Goal: Task Accomplishment & Management: Use online tool/utility

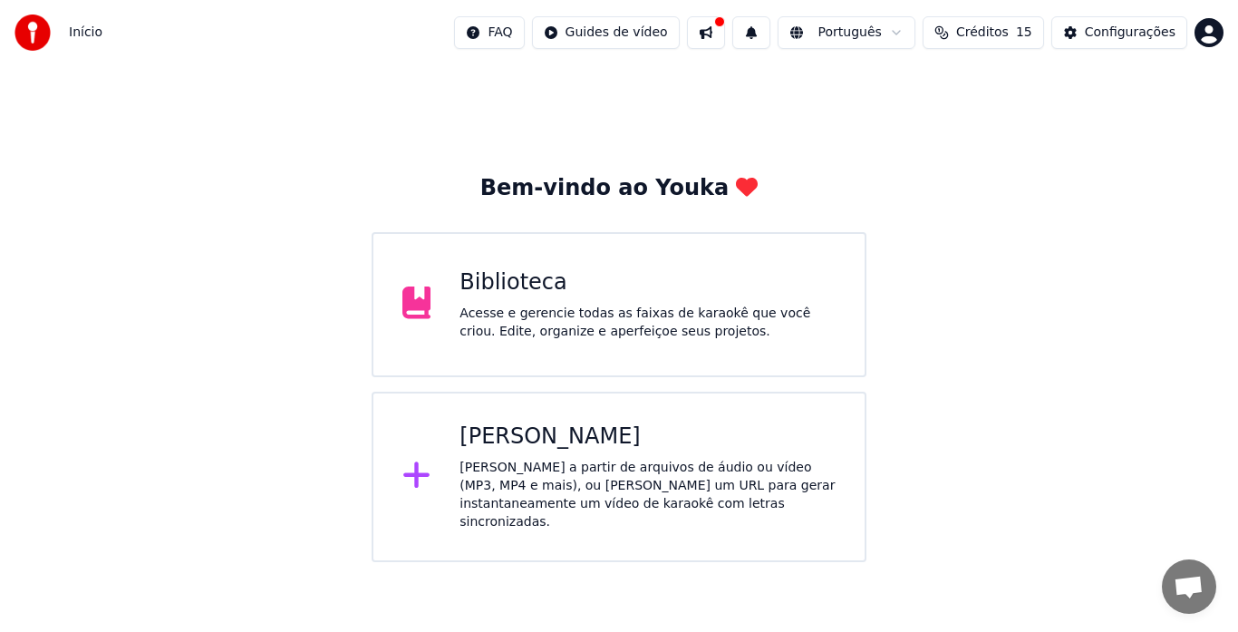
click at [627, 273] on div "Biblioteca" at bounding box center [648, 282] width 376 height 29
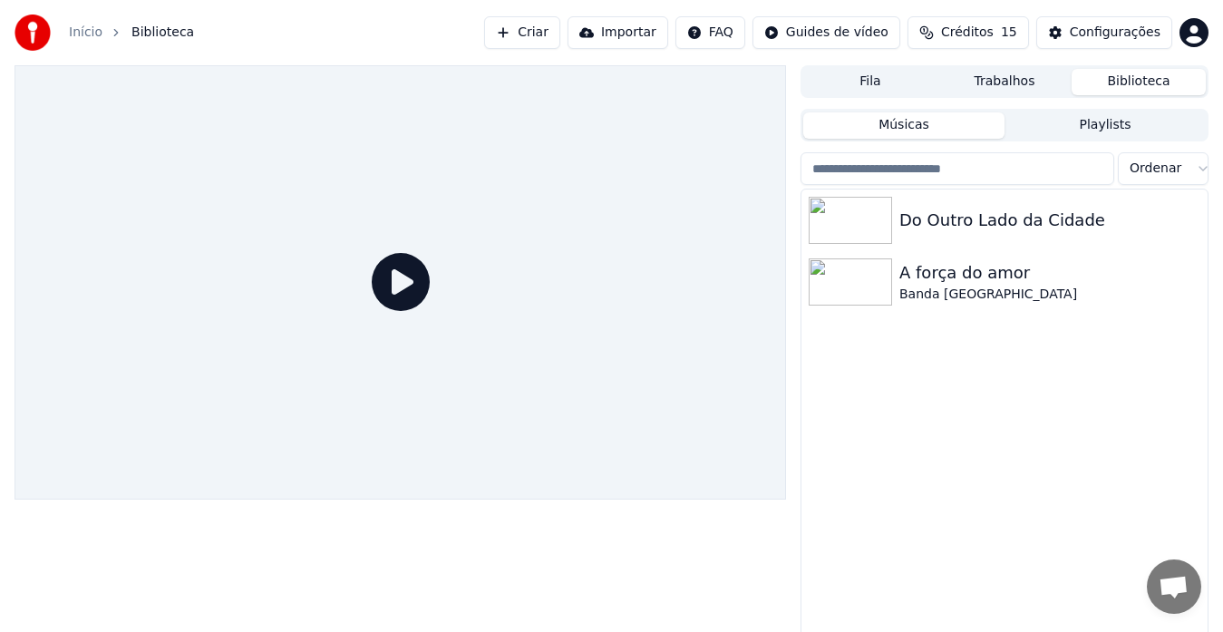
click at [627, 273] on div at bounding box center [400, 282] width 771 height 434
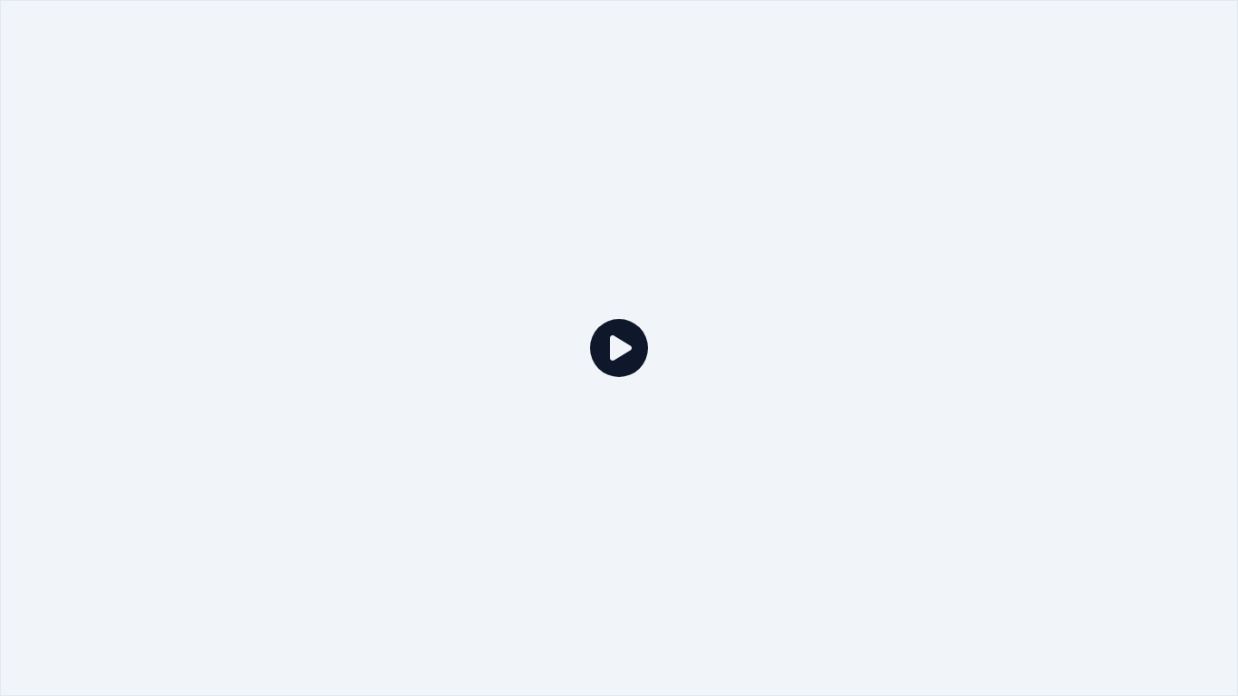
click at [613, 349] on icon at bounding box center [619, 348] width 58 height 58
click at [674, 346] on div at bounding box center [619, 348] width 1238 height 696
click at [610, 354] on icon at bounding box center [619, 348] width 58 height 58
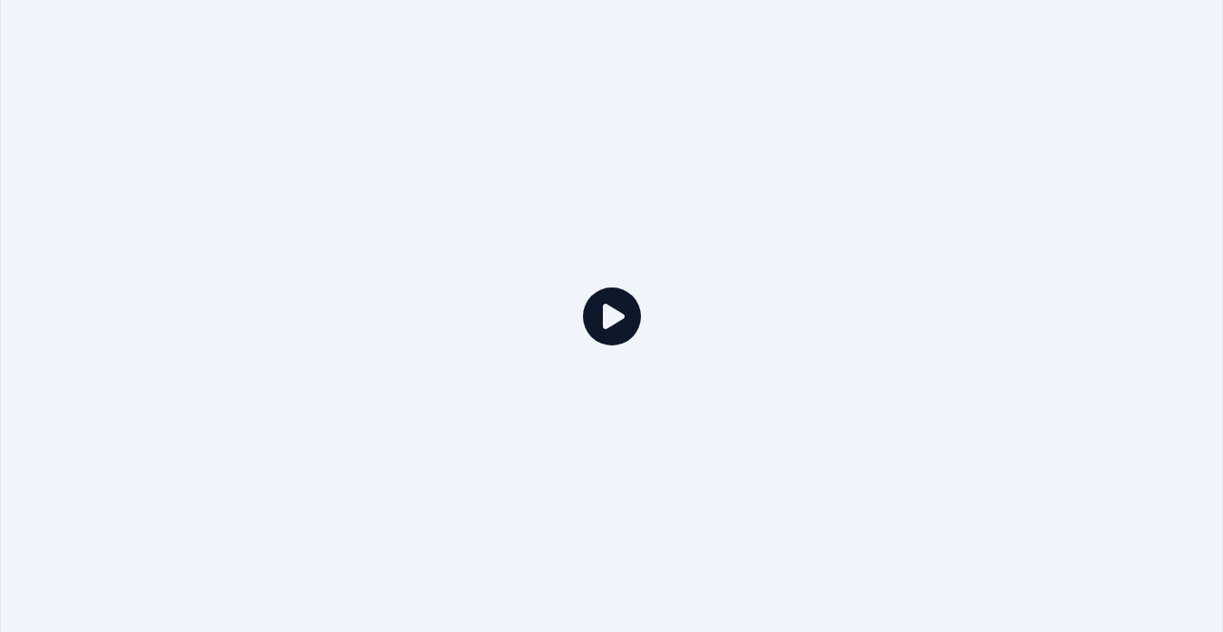
click at [1192, 217] on icon "button" at bounding box center [1191, 219] width 4 height 13
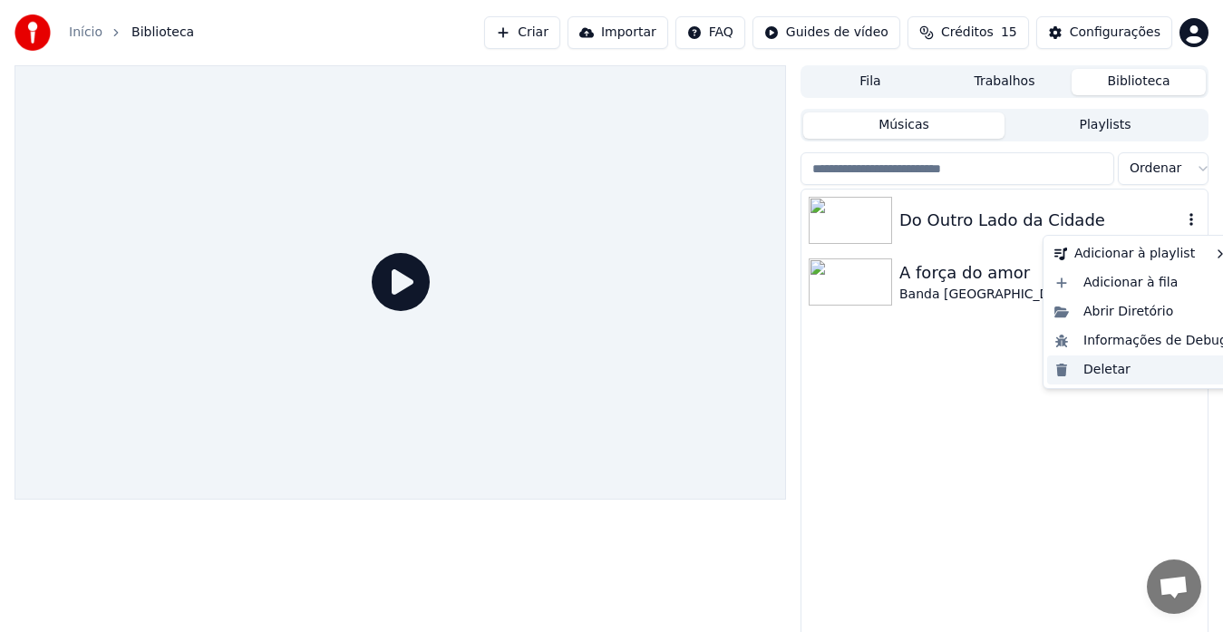
click at [1124, 372] on div "Deletar" at bounding box center [1141, 369] width 188 height 29
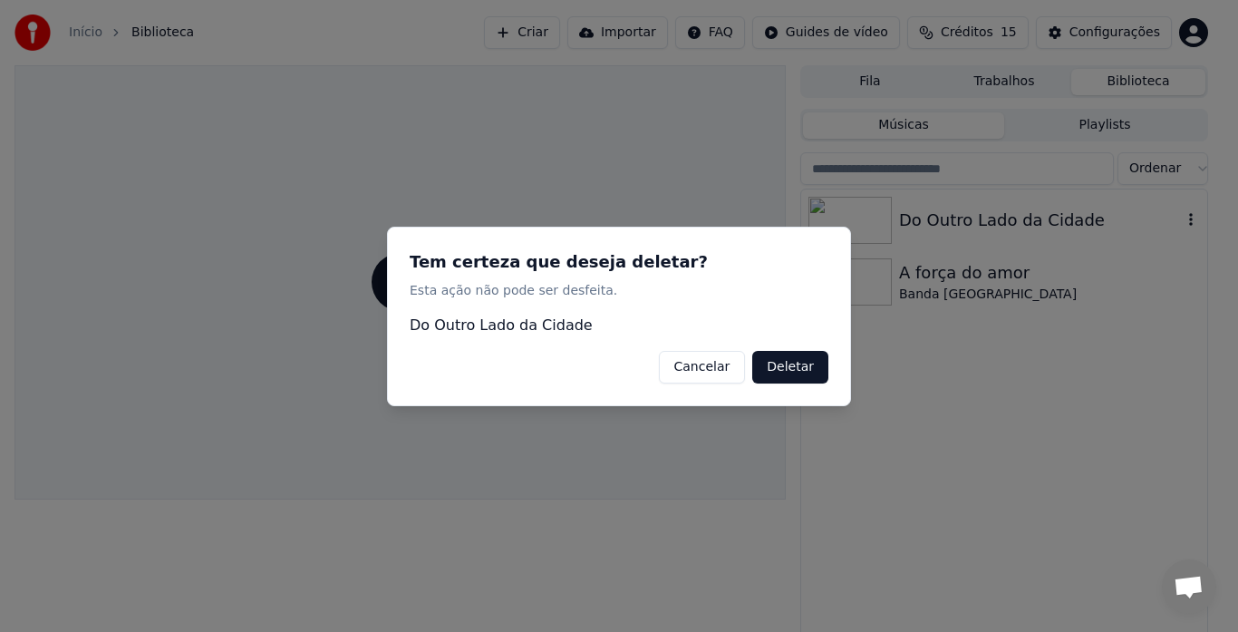
click at [794, 373] on button "Deletar" at bounding box center [790, 366] width 76 height 33
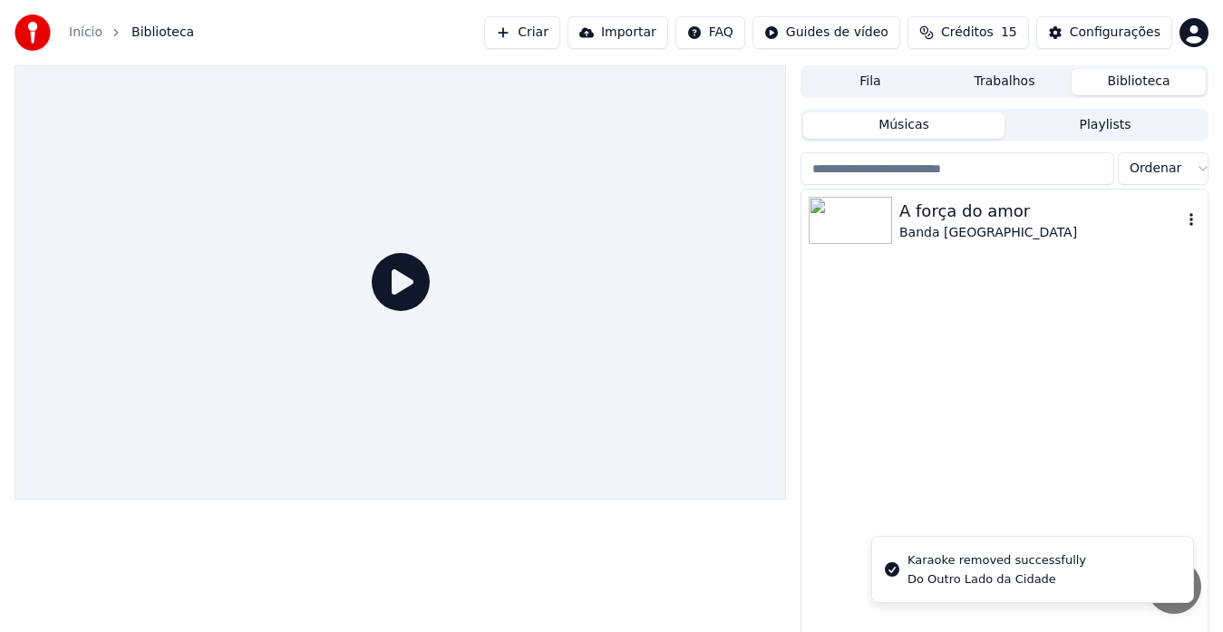
click at [1186, 218] on icon "button" at bounding box center [1191, 219] width 18 height 15
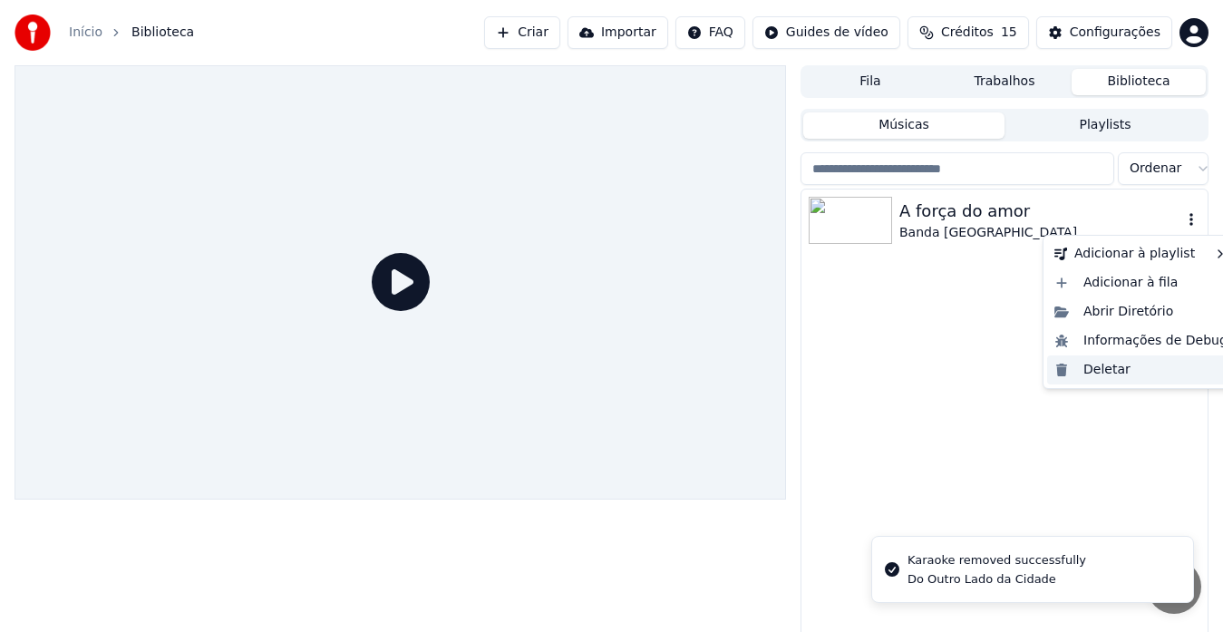
click at [1091, 373] on div "Deletar" at bounding box center [1141, 369] width 188 height 29
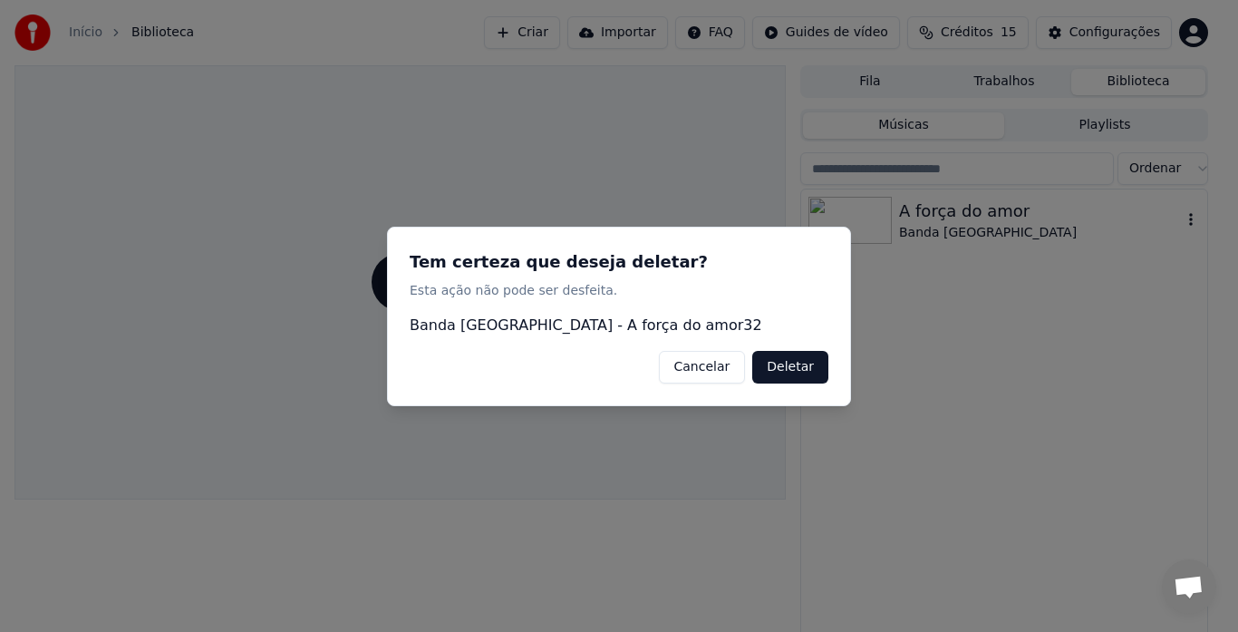
click at [782, 364] on button "Deletar" at bounding box center [790, 366] width 76 height 33
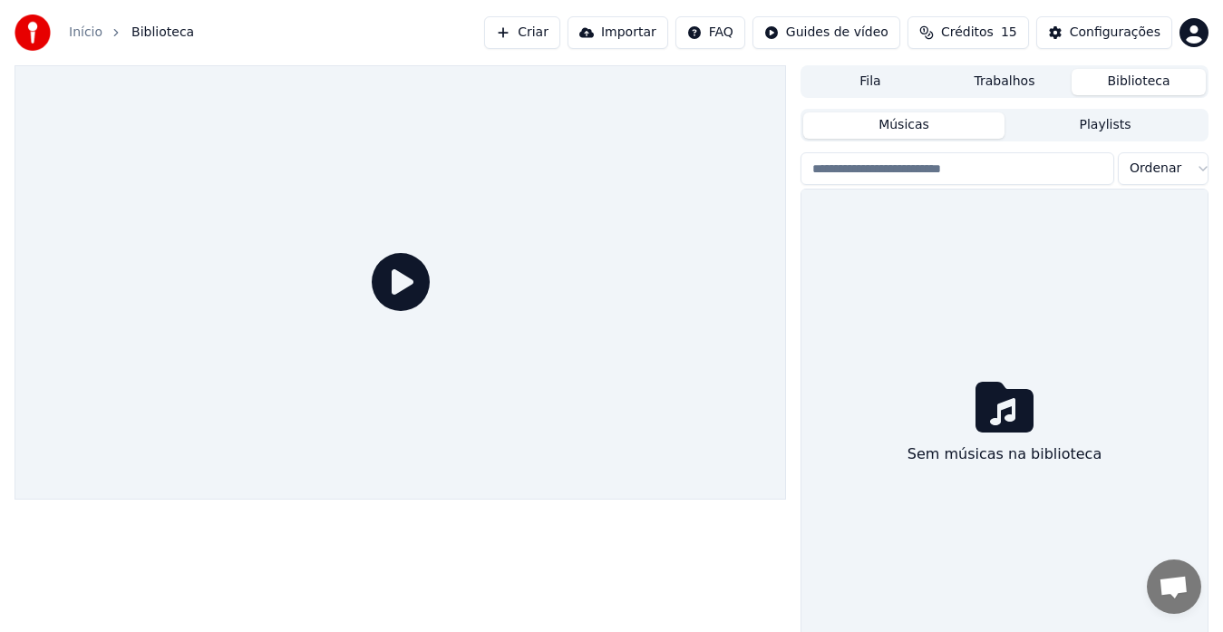
click at [560, 31] on button "Criar" at bounding box center [522, 32] width 76 height 33
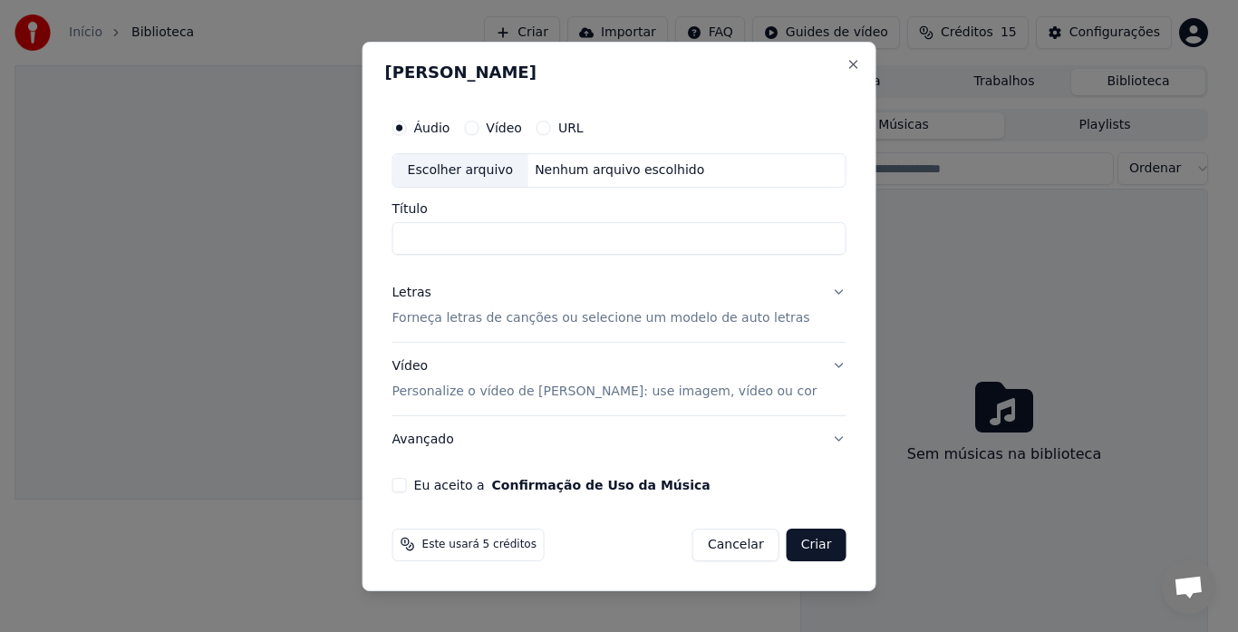
click at [502, 169] on div "Escolher arquivo" at bounding box center [460, 170] width 135 height 33
type input "**********"
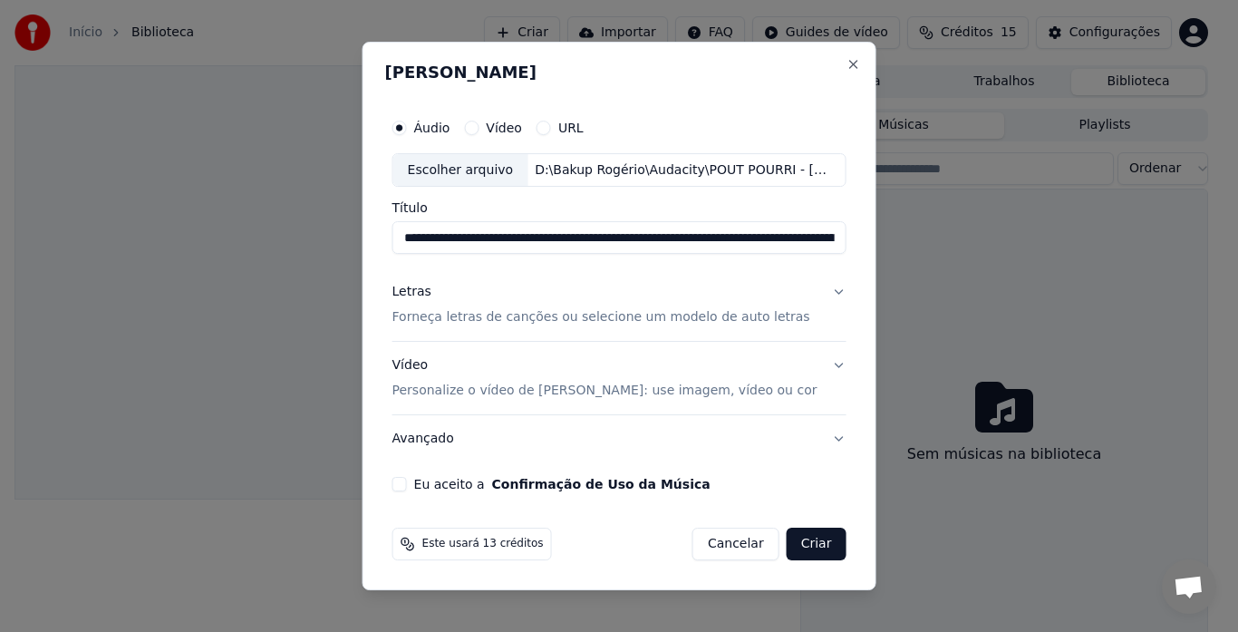
click at [462, 316] on p "Forneça letras de canções ou selecione um modelo de auto letras" at bounding box center [601, 318] width 418 height 18
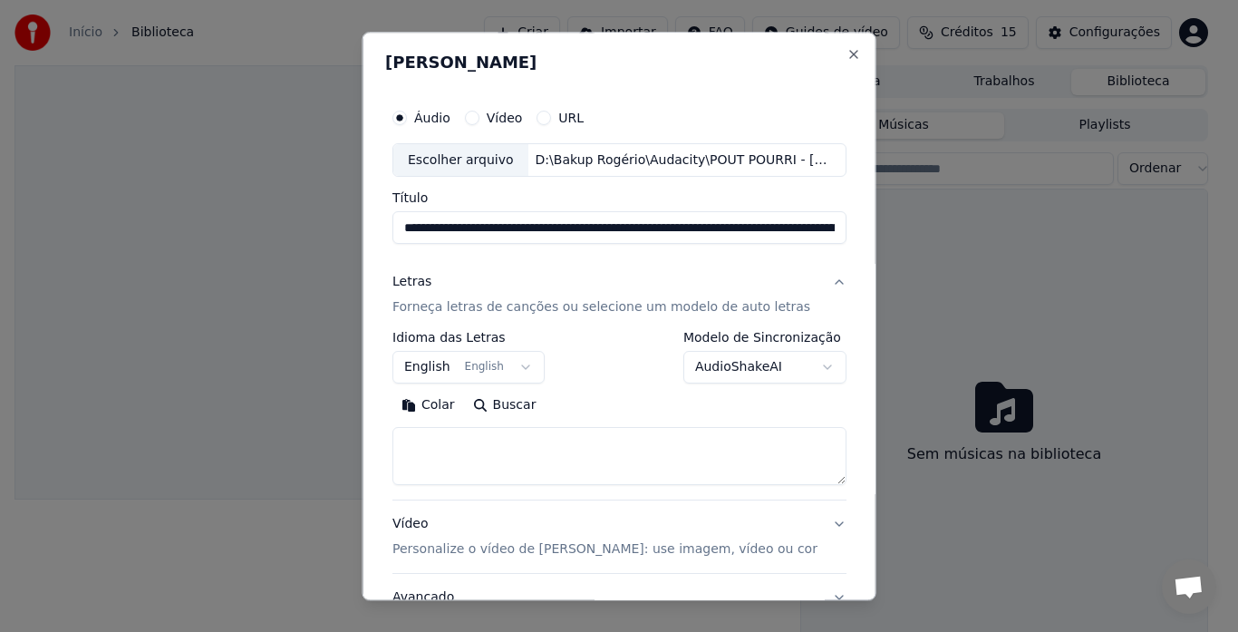
click at [444, 440] on textarea at bounding box center [619, 457] width 454 height 58
paste textarea "**********"
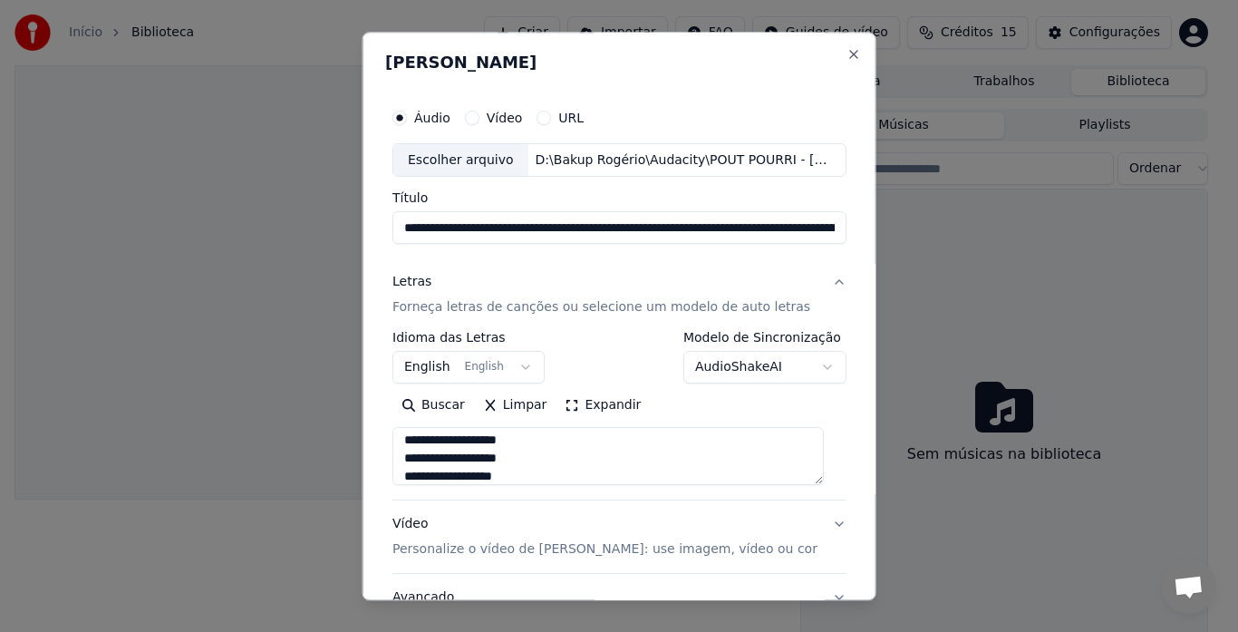
type textarea "**********"
click at [518, 369] on button "English English" at bounding box center [468, 368] width 152 height 33
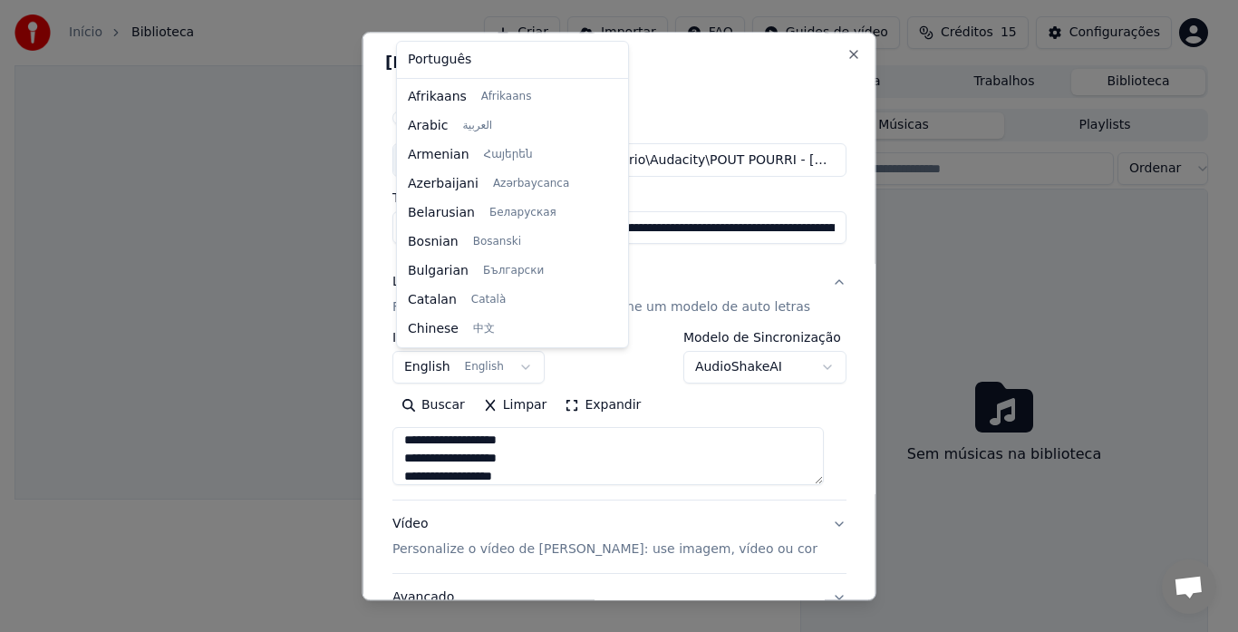
scroll to position [145, 0]
select select "**"
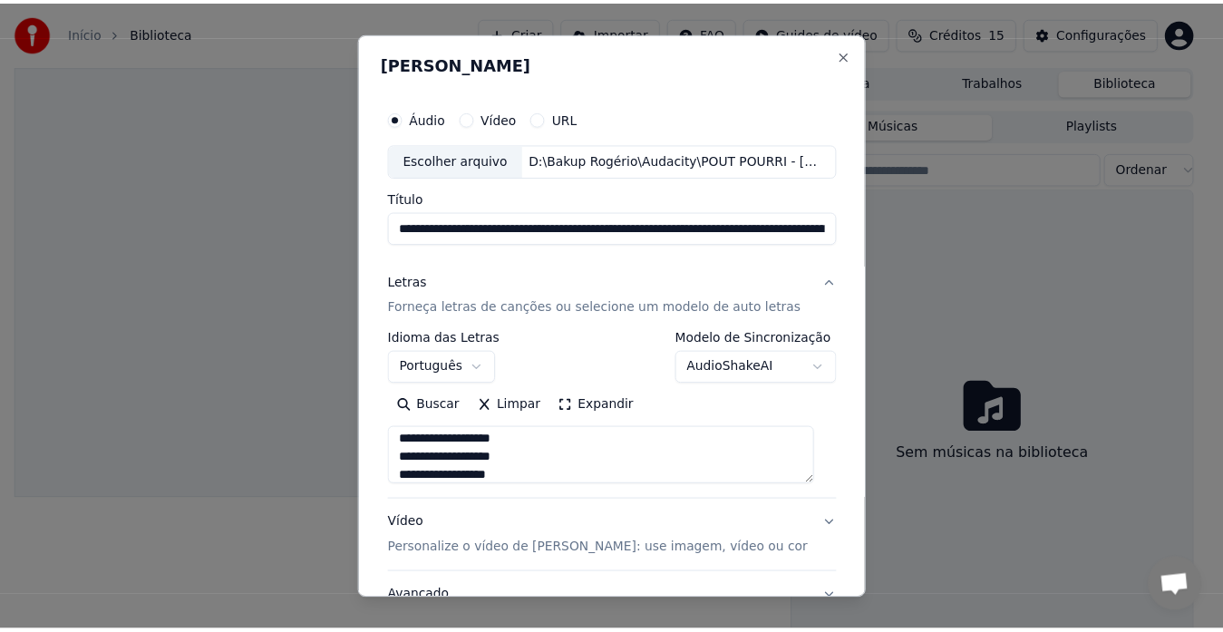
scroll to position [149, 0]
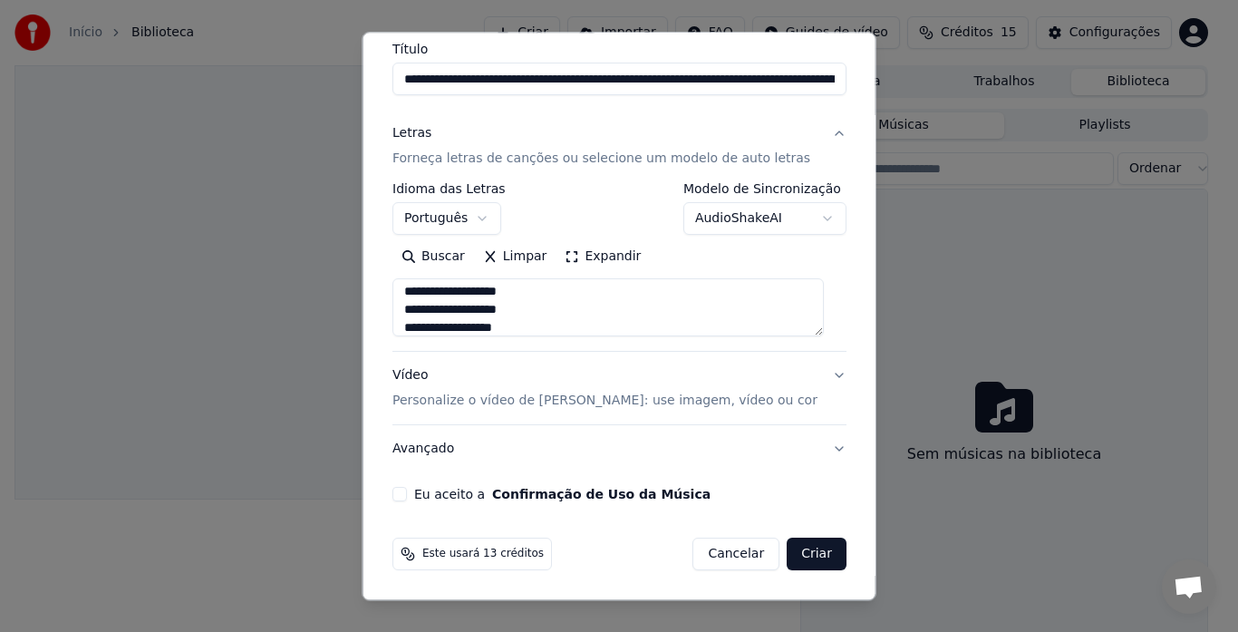
click at [402, 494] on button "Eu aceito a Confirmação de Uso da Música" at bounding box center [399, 495] width 15 height 15
click at [806, 560] on button "Criar" at bounding box center [817, 554] width 60 height 33
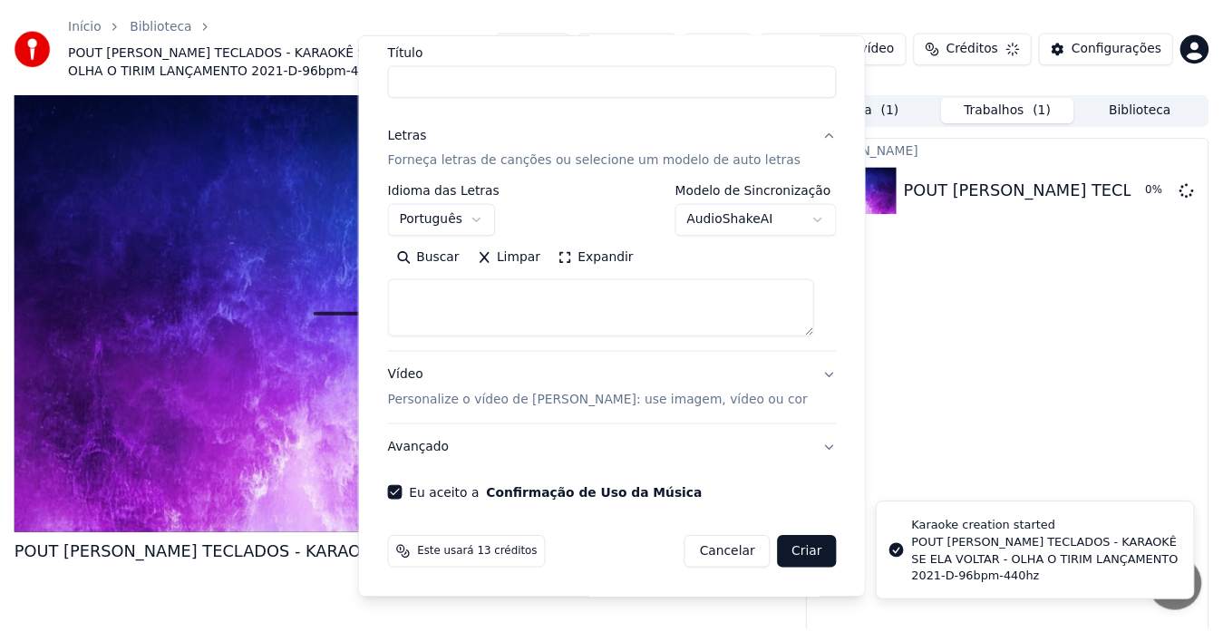
scroll to position [0, 0]
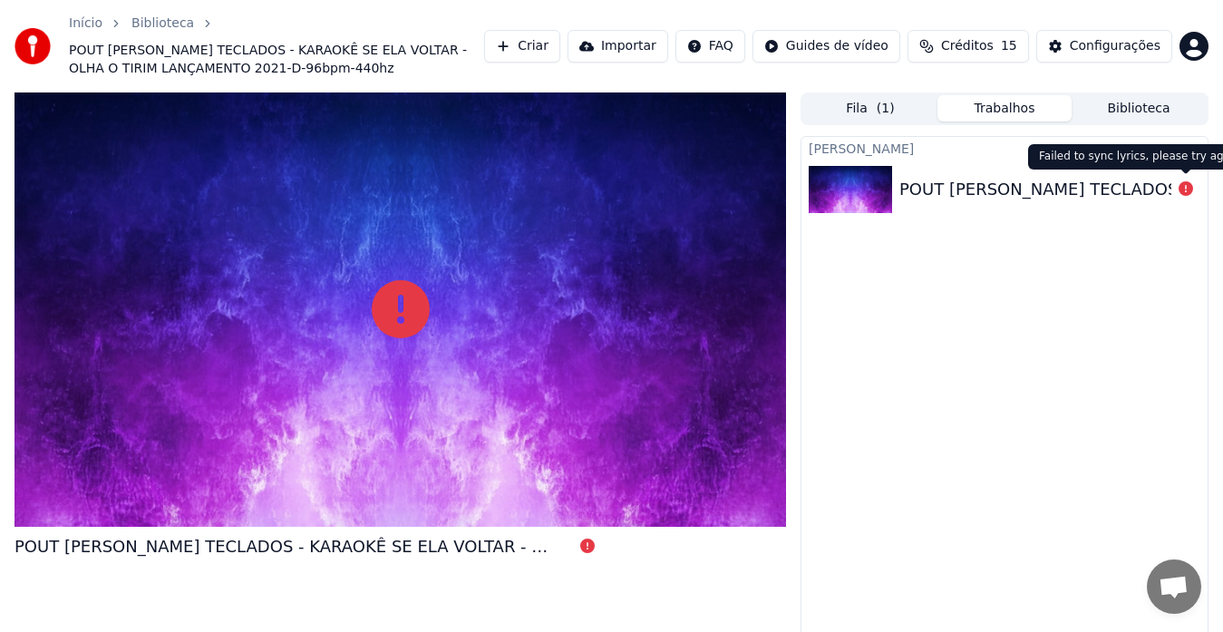
click at [1184, 192] on icon at bounding box center [1185, 188] width 15 height 15
click at [530, 319] on div at bounding box center [400, 309] width 771 height 434
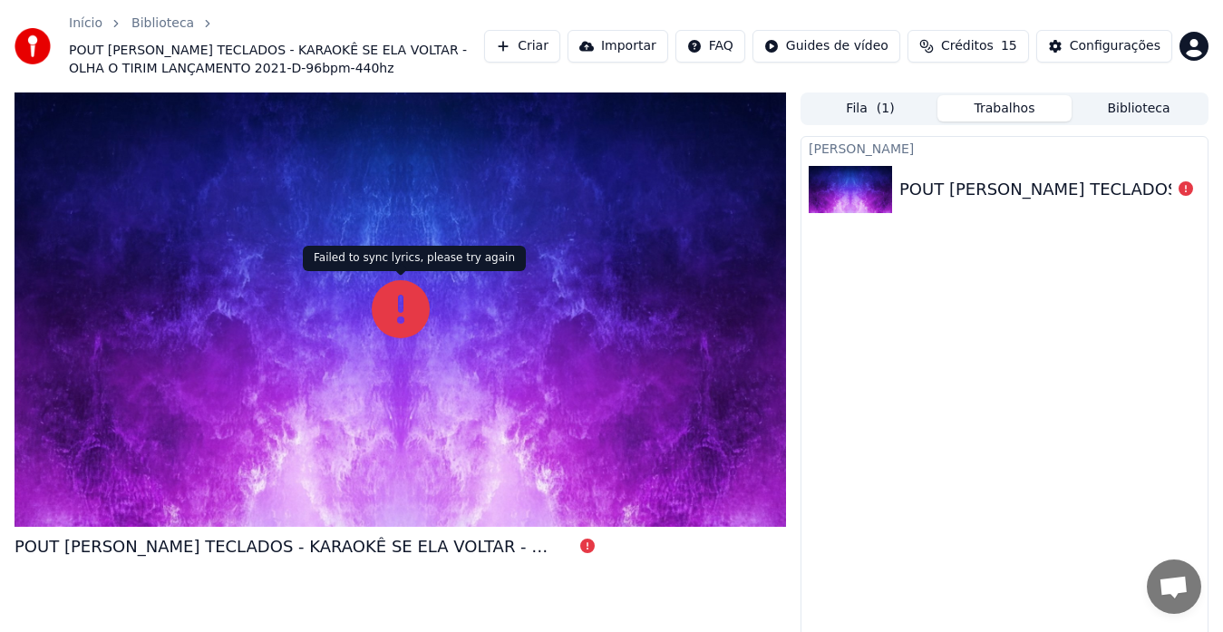
click at [358, 286] on div at bounding box center [400, 309] width 771 height 434
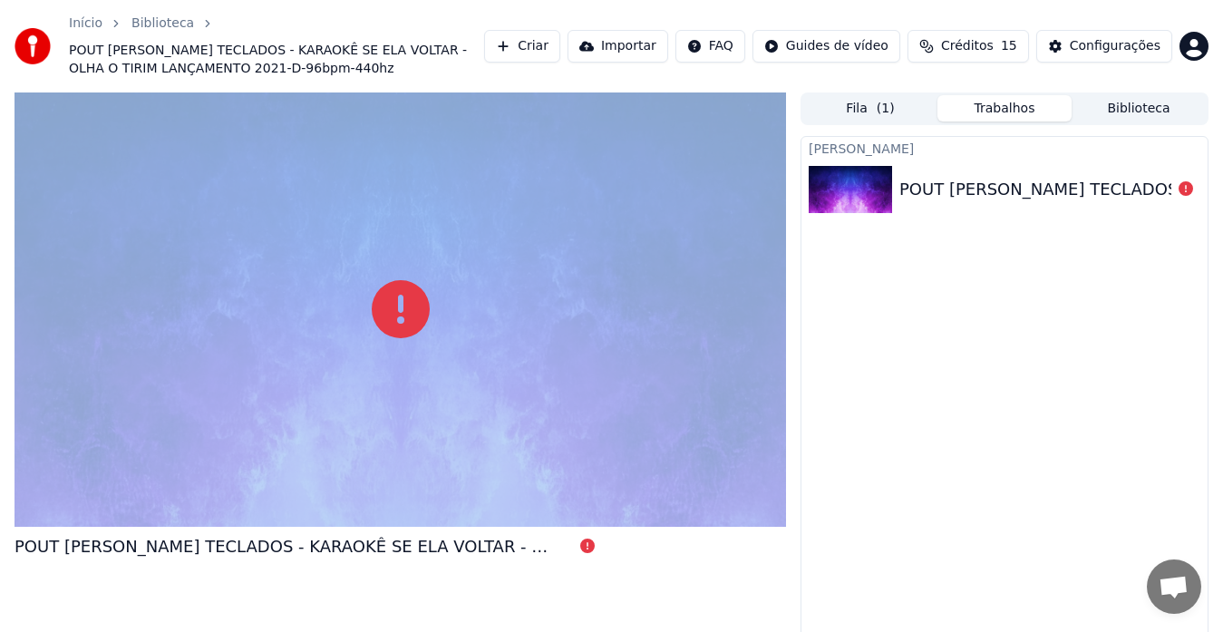
click at [358, 286] on div at bounding box center [400, 309] width 771 height 434
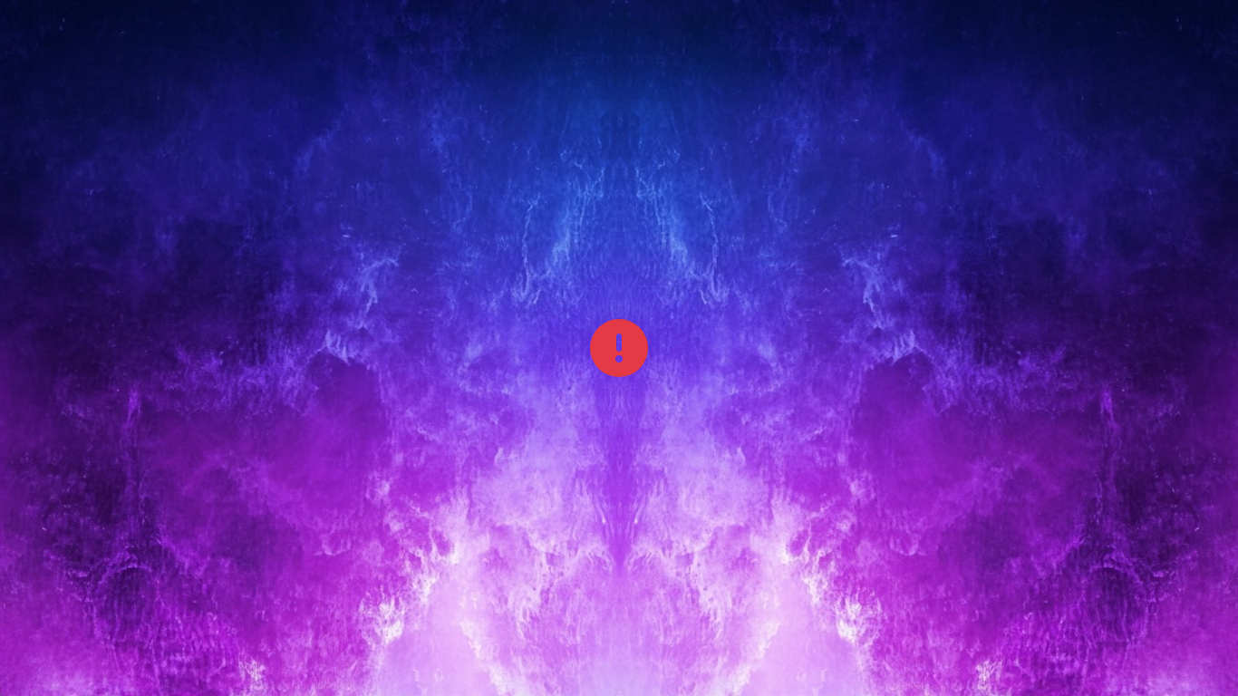
click at [636, 330] on icon at bounding box center [619, 348] width 58 height 58
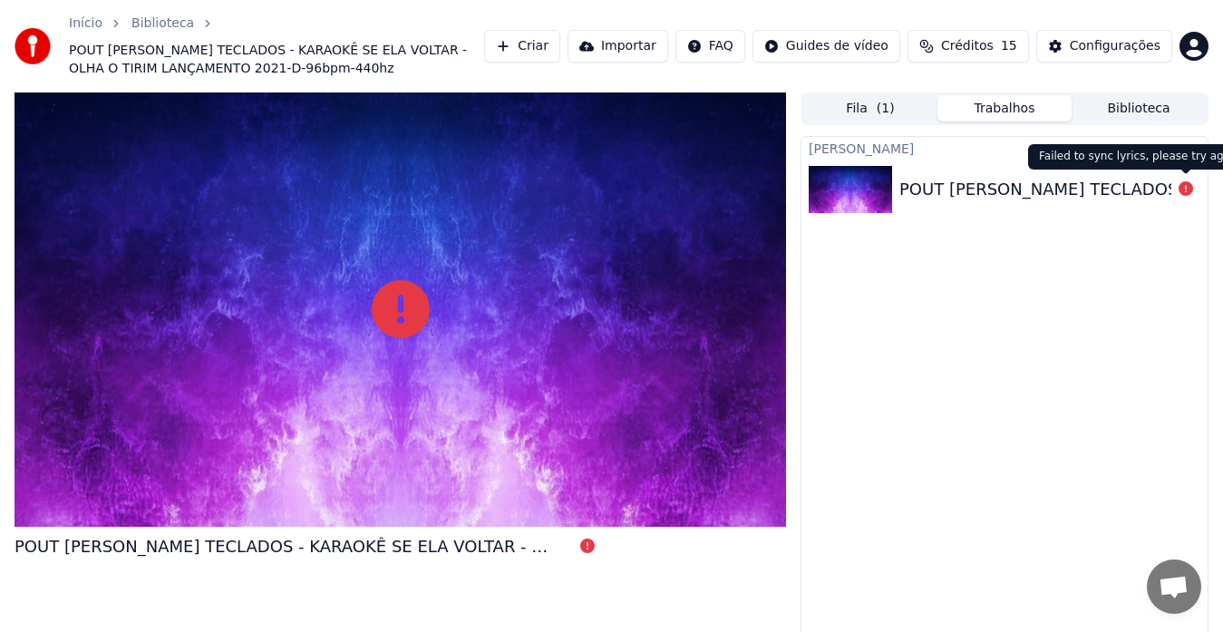
click at [1186, 192] on icon at bounding box center [1185, 188] width 15 height 15
click at [899, 110] on button "Fila ( 1 )" at bounding box center [870, 108] width 134 height 26
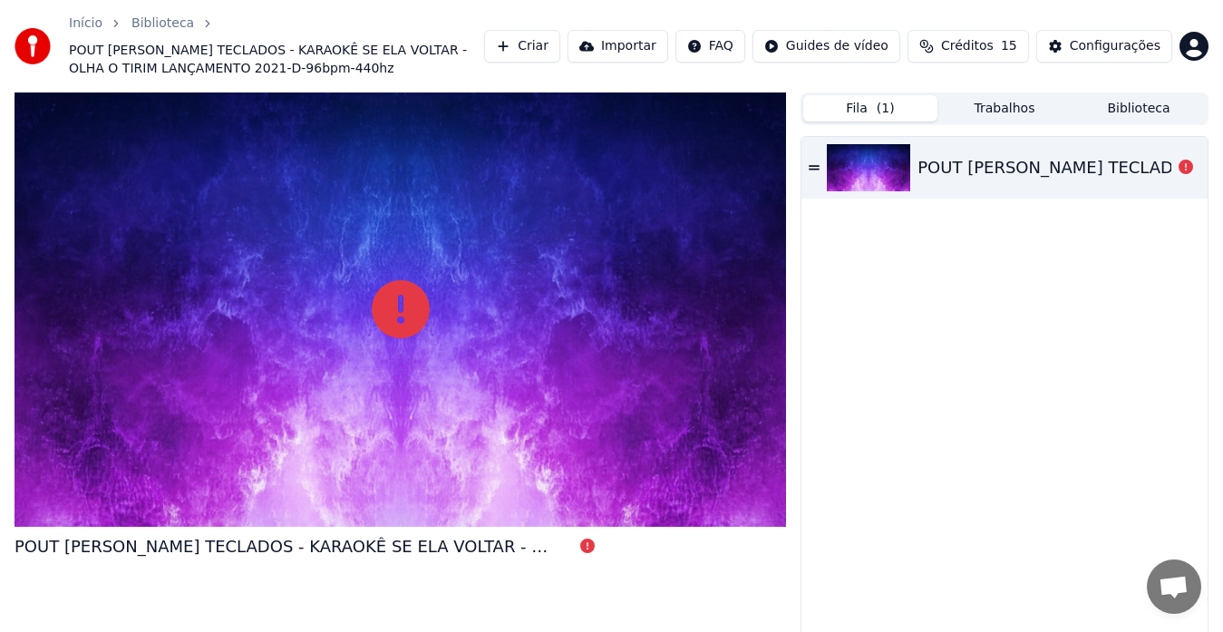
click at [1193, 164] on div at bounding box center [1185, 168] width 29 height 22
click at [1186, 167] on icon at bounding box center [1185, 167] width 15 height 15
click at [202, 68] on span "POUT [PERSON_NAME] TECLADOS - KARAOKÊ SE ELA VOLTAR - OLHA O TIRIM LANÇAMENTO 2…" at bounding box center [276, 60] width 415 height 36
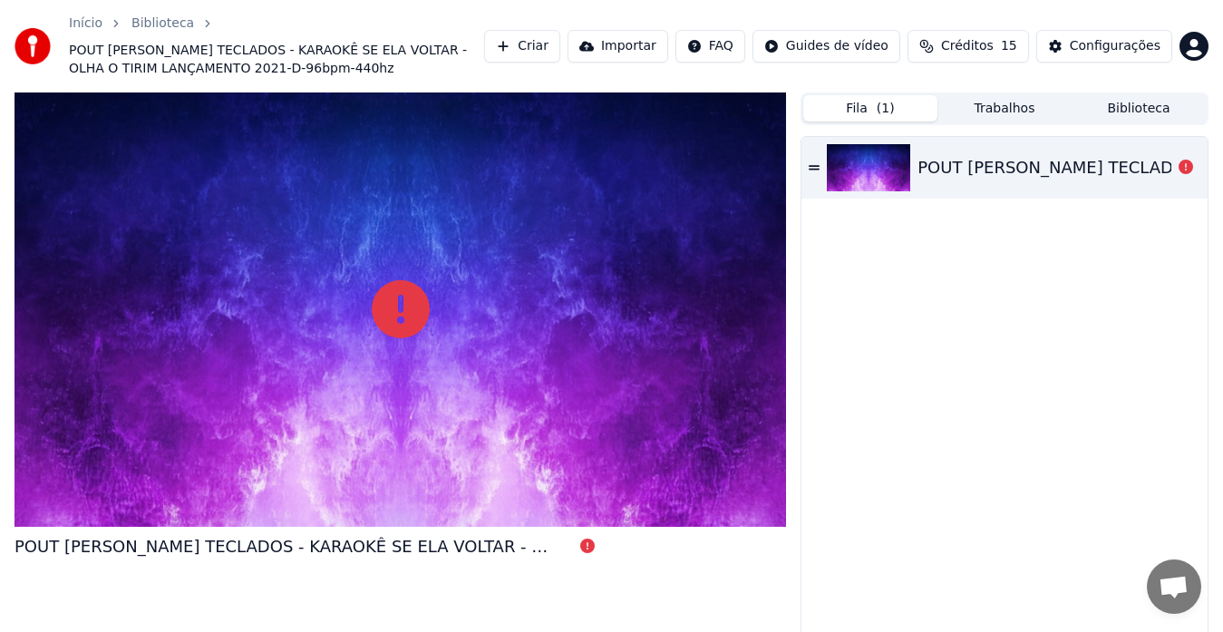
click at [189, 19] on div "Biblioteca" at bounding box center [172, 24] width 82 height 18
click at [808, 164] on icon at bounding box center [813, 167] width 11 height 13
click at [815, 166] on icon at bounding box center [813, 167] width 11 height 5
click at [1106, 42] on div "Configurações" at bounding box center [1115, 46] width 91 height 18
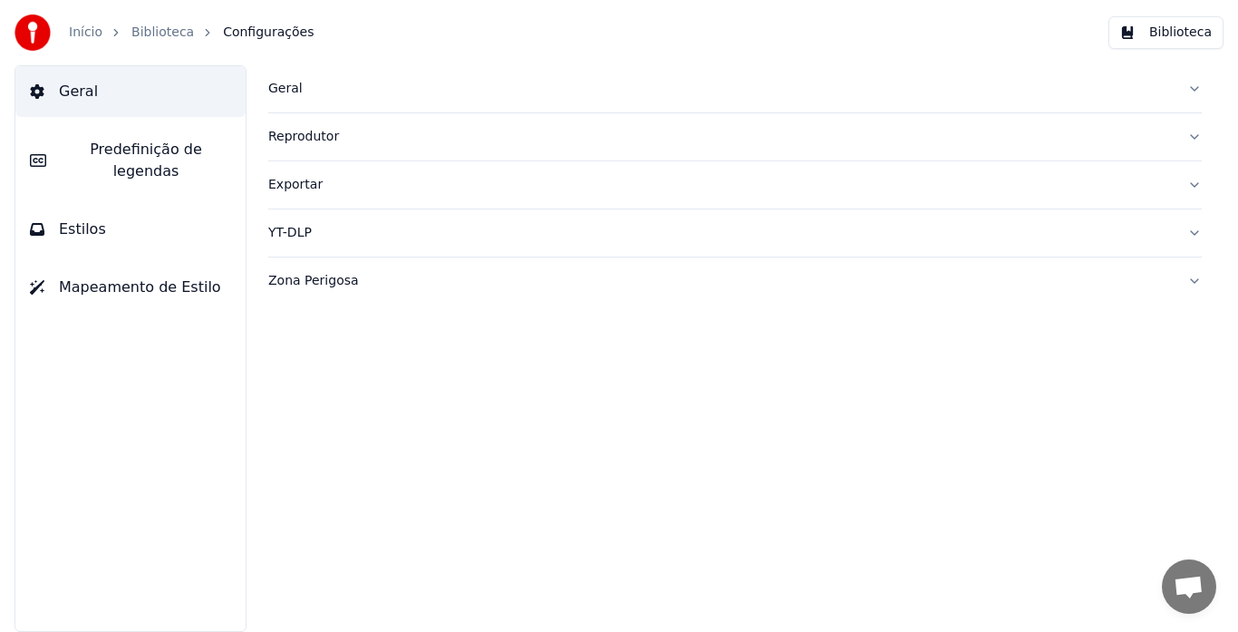
click at [71, 87] on span "Geral" at bounding box center [78, 92] width 39 height 22
click at [77, 29] on link "Início" at bounding box center [86, 33] width 34 height 18
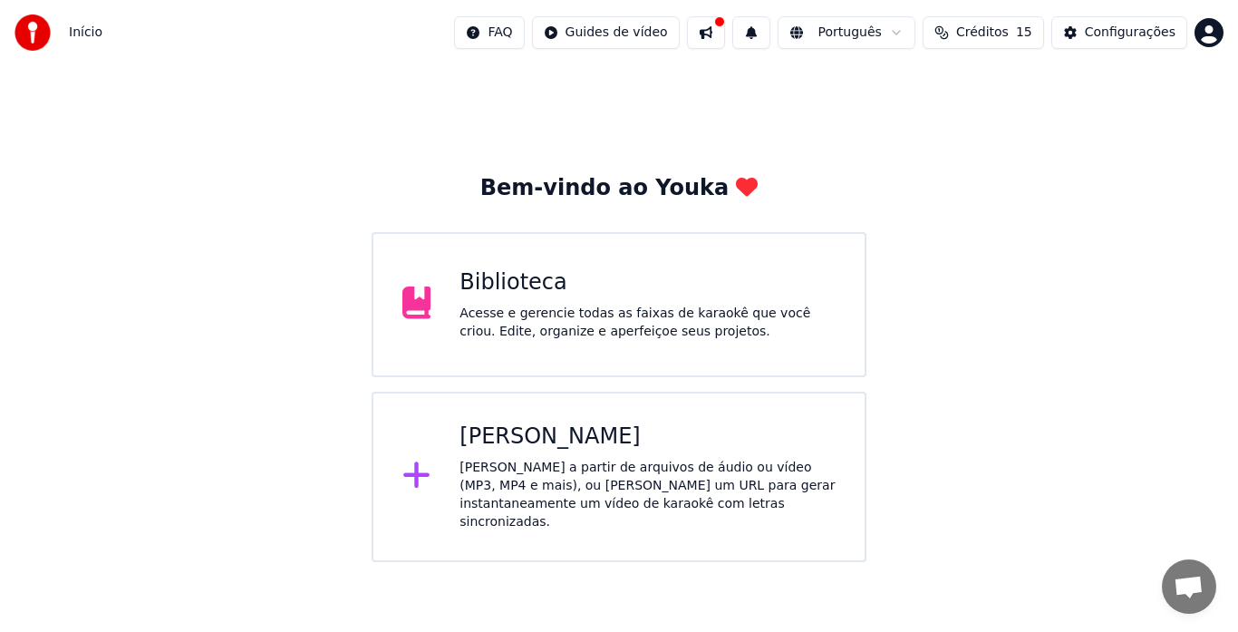
click at [543, 282] on div "Biblioteca" at bounding box center [648, 282] width 376 height 29
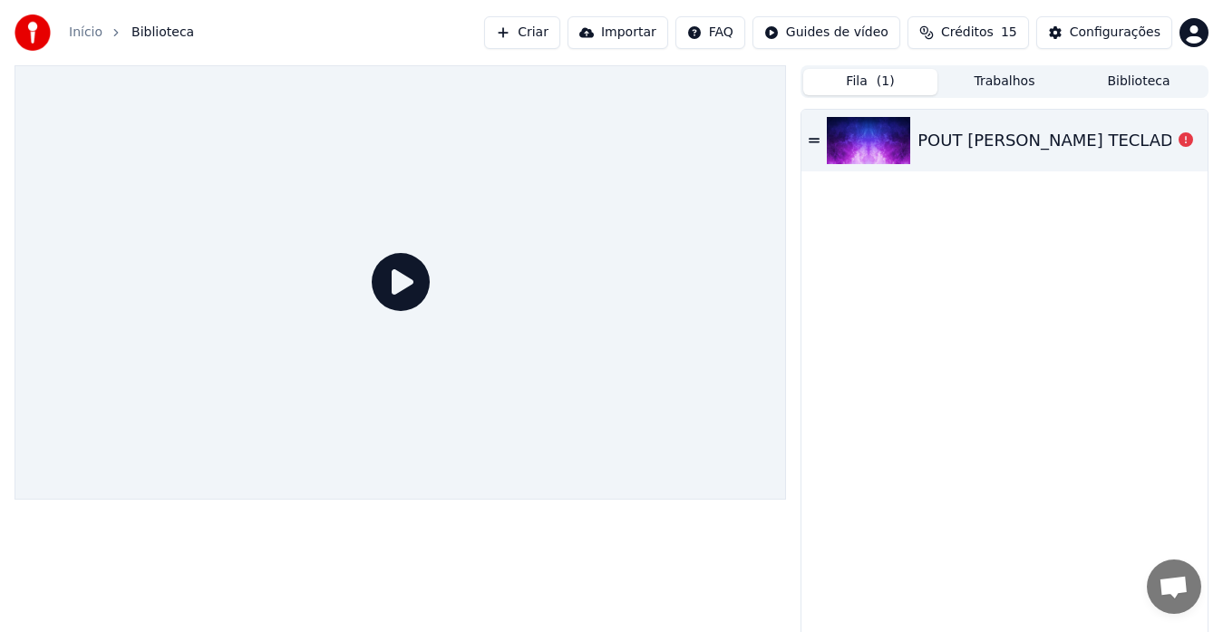
click at [543, 282] on div at bounding box center [400, 282] width 771 height 434
click at [560, 29] on button "Criar" at bounding box center [522, 32] width 76 height 33
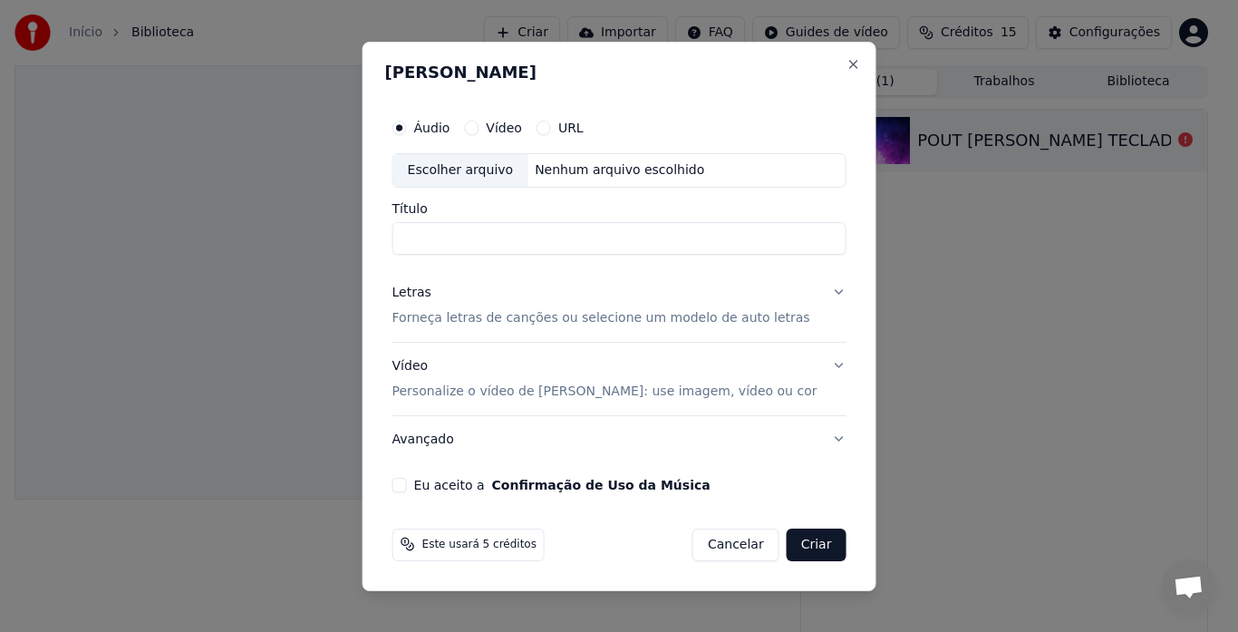
click at [510, 160] on div "Escolher arquivo" at bounding box center [460, 170] width 135 height 33
type input "**********"
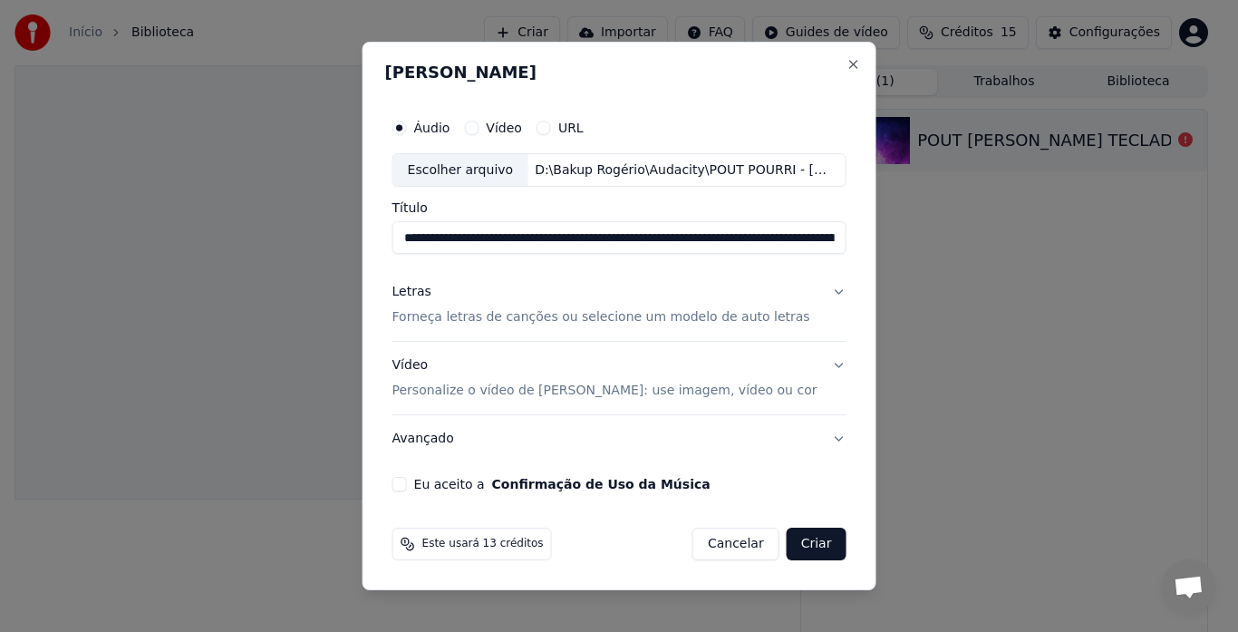
click at [407, 485] on button "Eu aceito a Confirmação de Uso da Música" at bounding box center [399, 484] width 15 height 15
click at [455, 314] on p "Forneça letras de canções ou selecione um modelo de auto letras" at bounding box center [601, 318] width 418 height 18
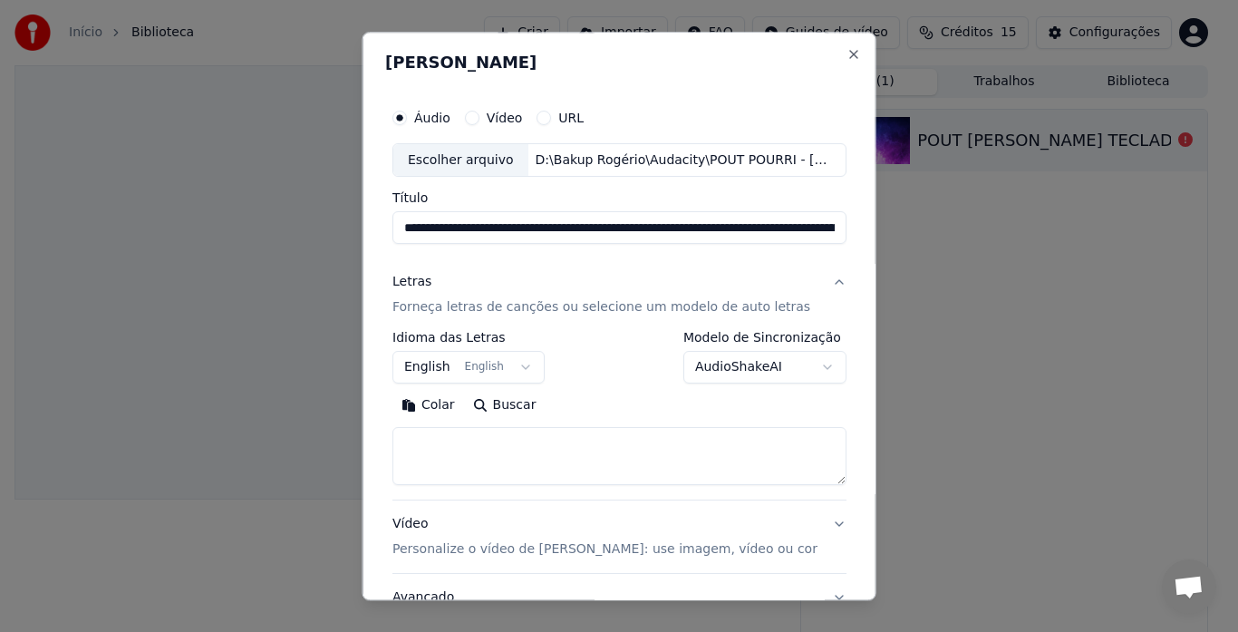
click at [440, 373] on body "**********" at bounding box center [611, 316] width 1223 height 632
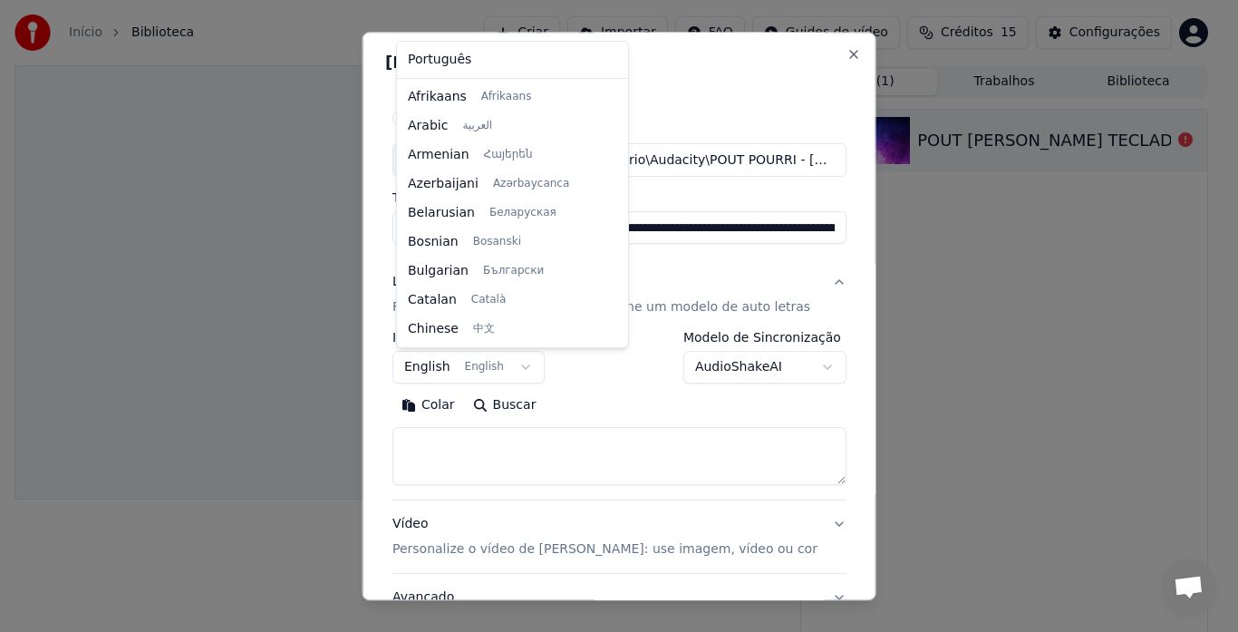
scroll to position [145, 0]
select select "**"
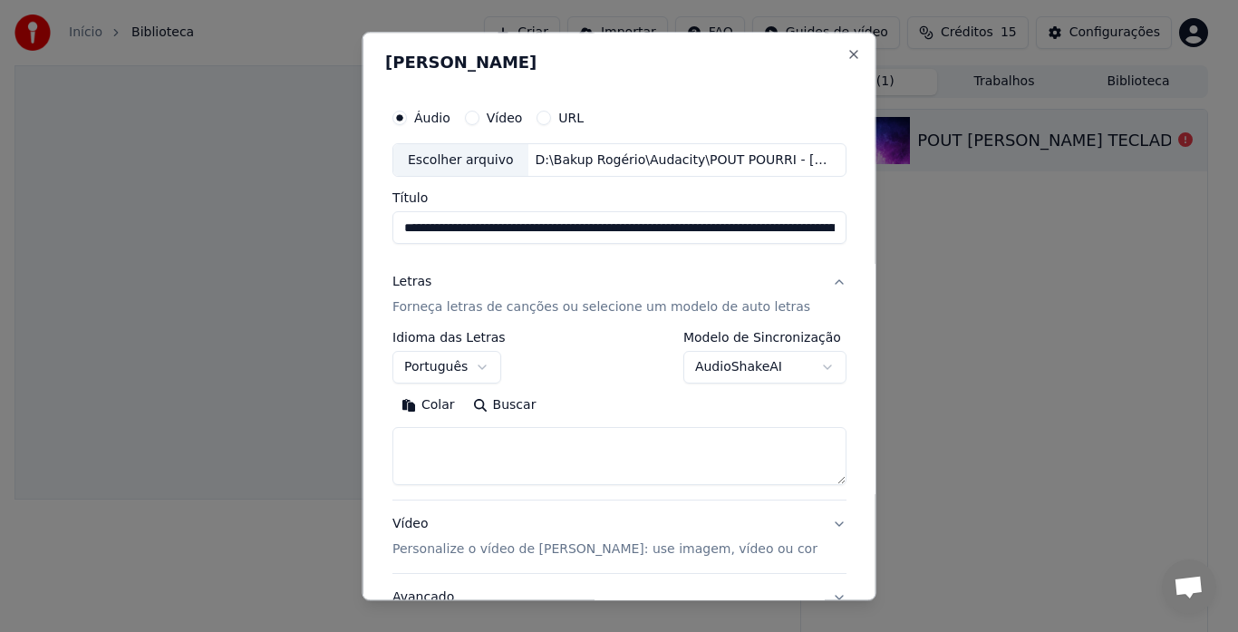
click at [460, 437] on textarea at bounding box center [619, 457] width 454 height 58
click at [846, 54] on button "Close" at bounding box center [853, 54] width 15 height 15
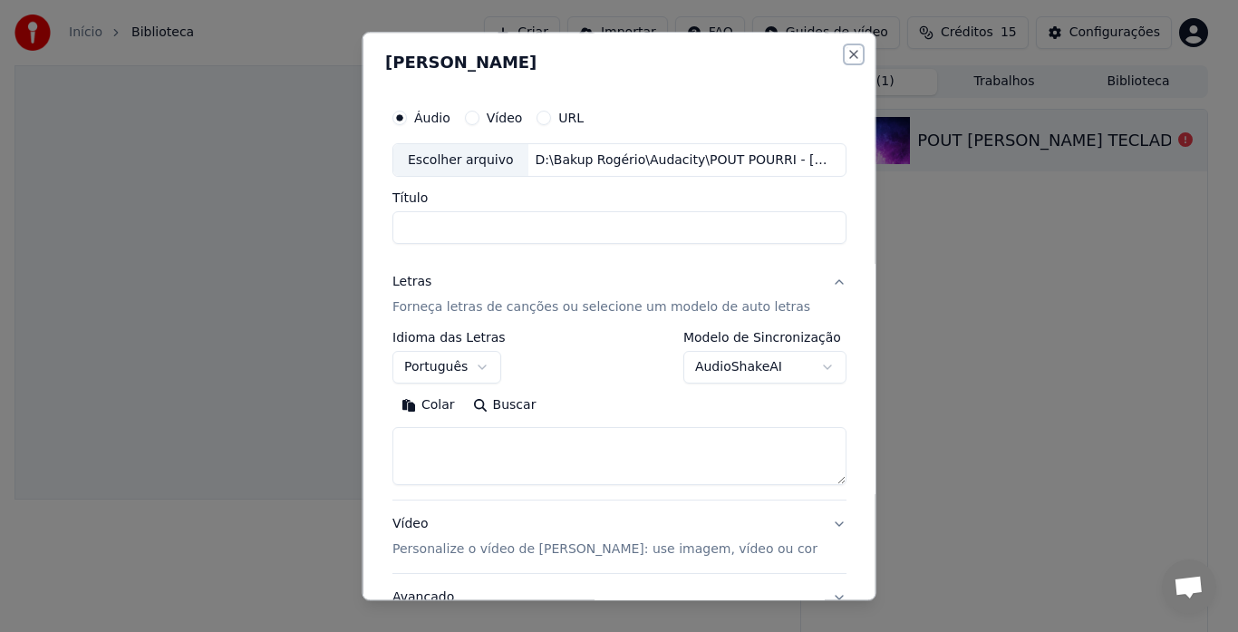
select select
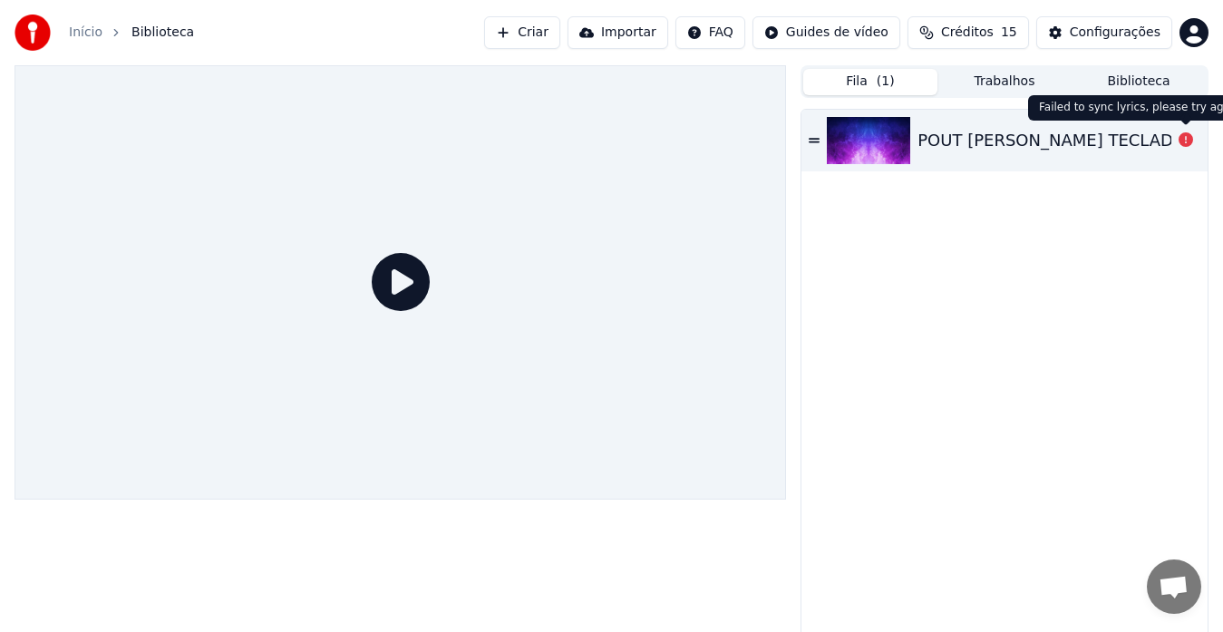
click at [550, 34] on button "Criar" at bounding box center [522, 32] width 76 height 33
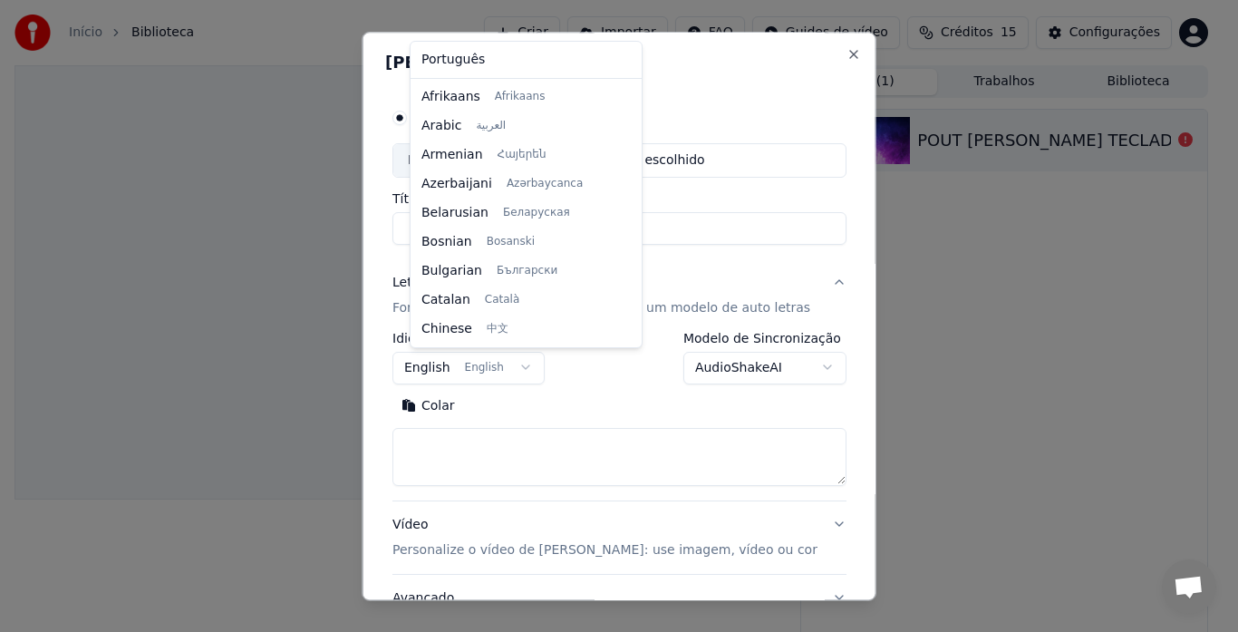
click at [520, 367] on body "**********" at bounding box center [611, 316] width 1223 height 632
select select "**"
